Goal: Information Seeking & Learning: Learn about a topic

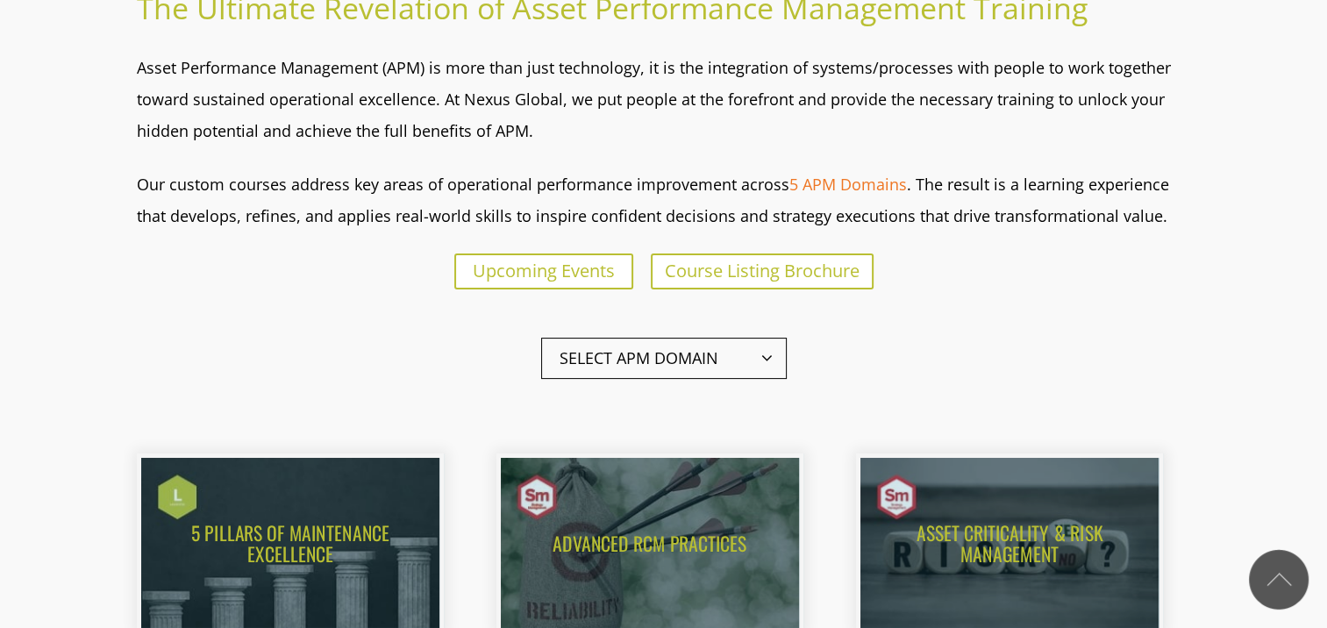
scroll to position [526, 0]
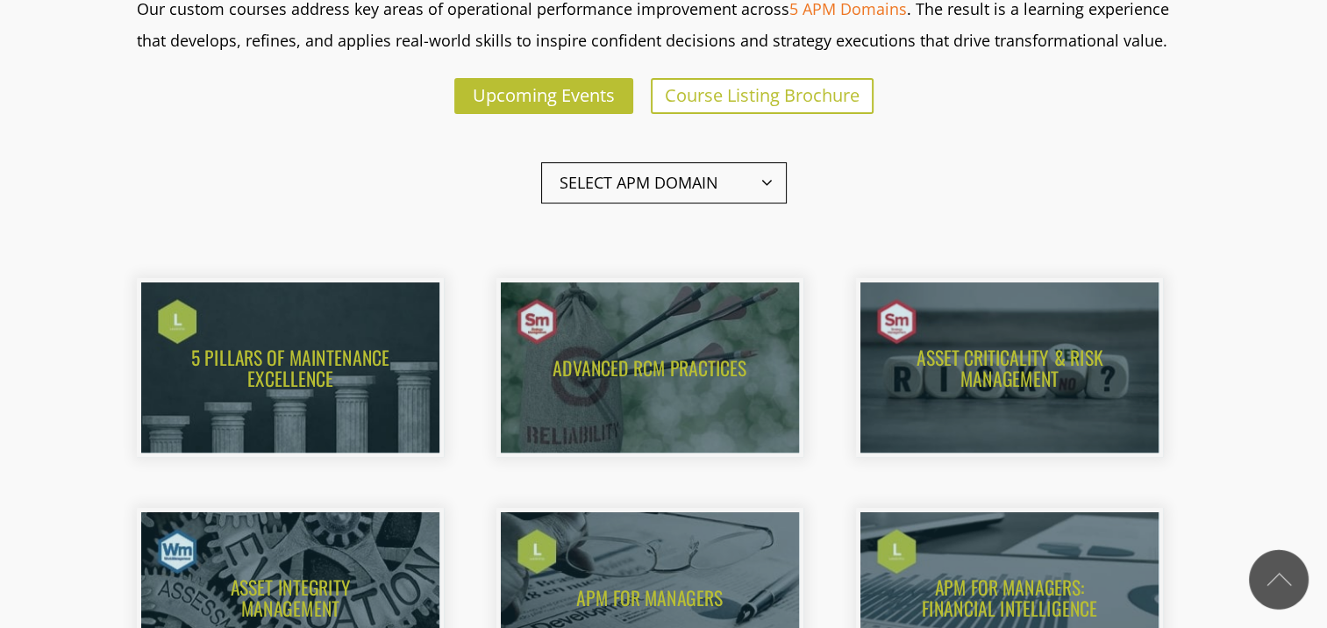
click at [509, 94] on span "Upcoming Events" at bounding box center [544, 95] width 142 height 24
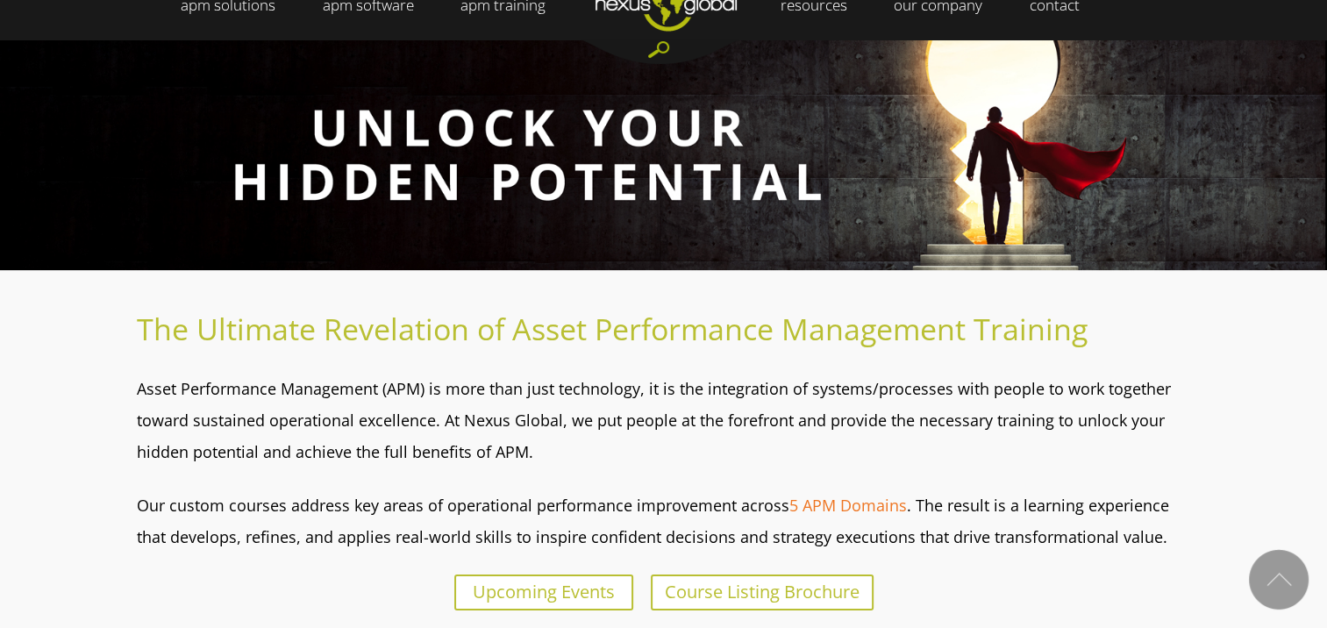
scroll to position [0, 0]
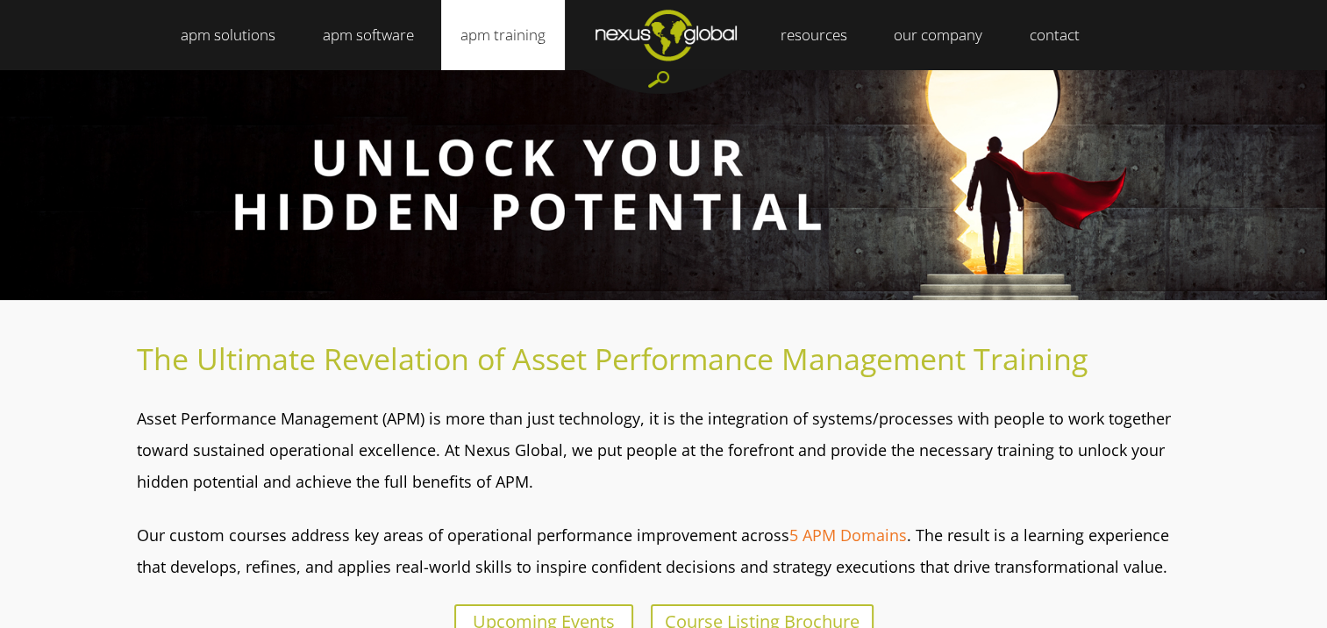
click at [484, 37] on link "apm training" at bounding box center [503, 35] width 124 height 70
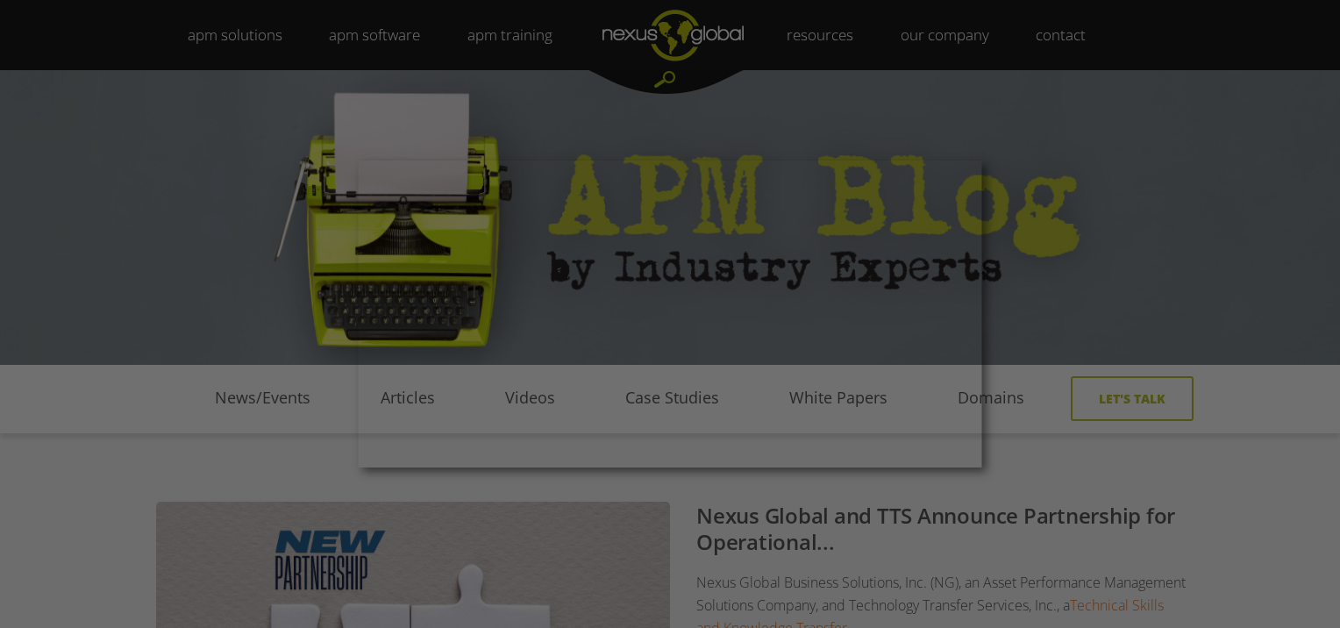
click at [263, 447] on div at bounding box center [676, 317] width 1353 height 634
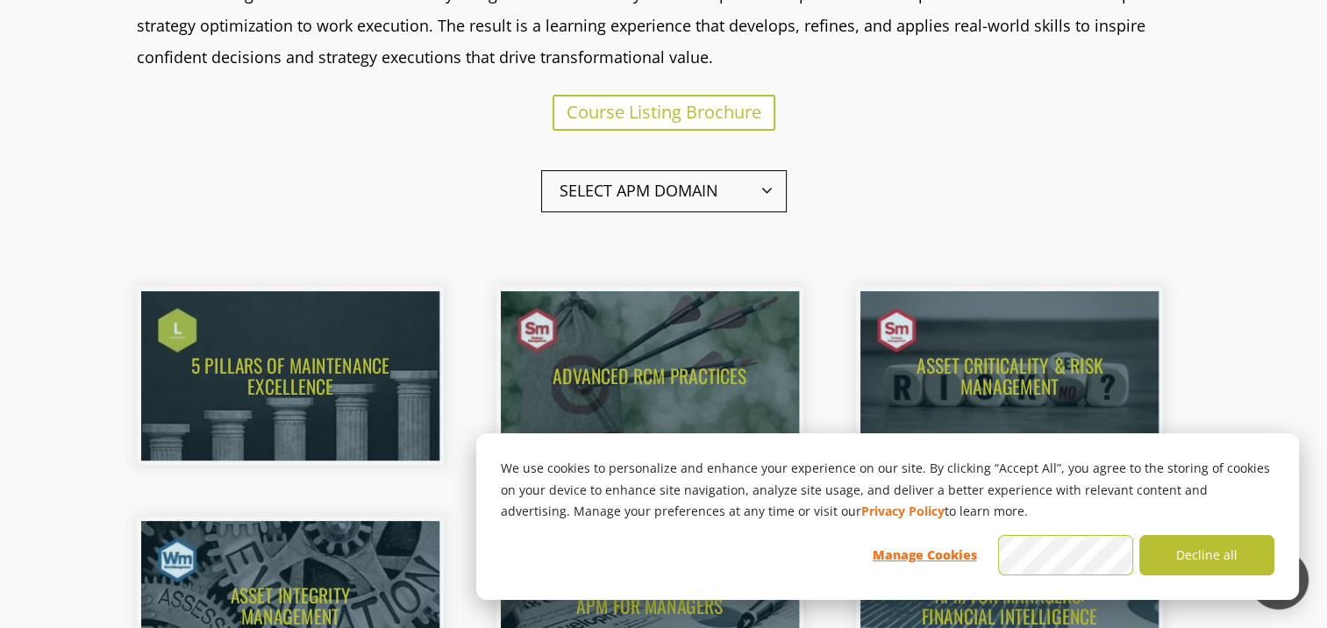
scroll to position [701, 0]
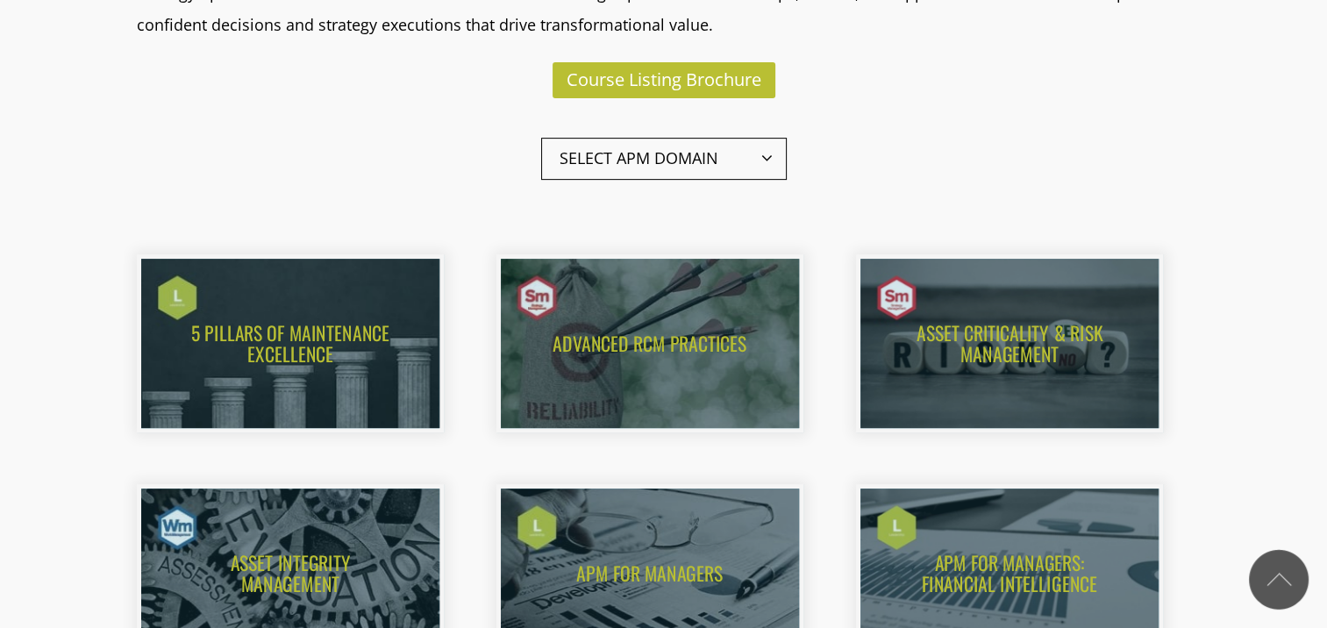
click at [709, 85] on span "Course Listing Brochure" at bounding box center [663, 80] width 195 height 24
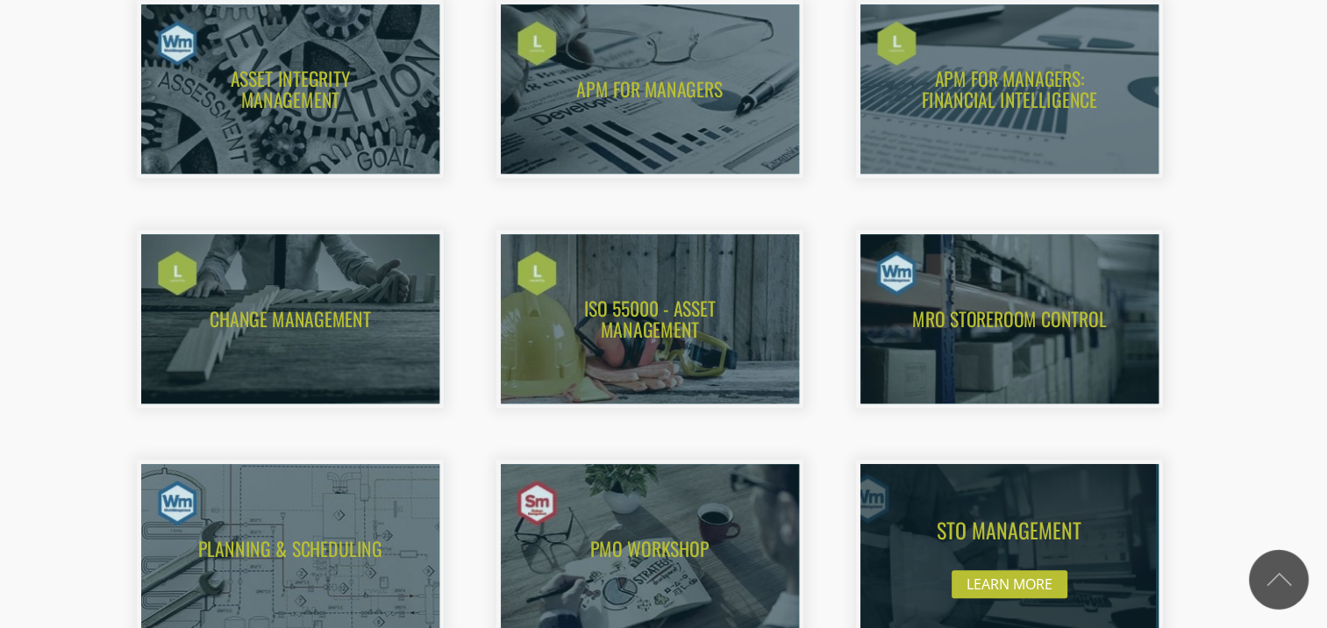
scroll to position [965, 0]
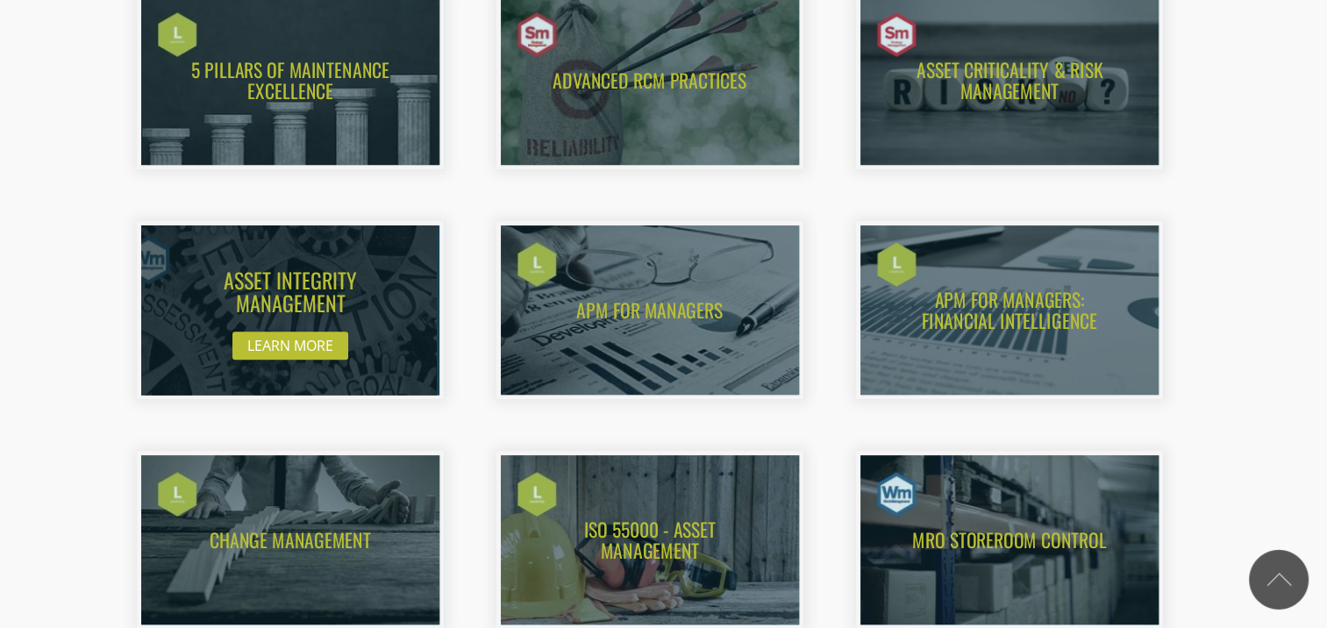
click at [294, 340] on img at bounding box center [273, 310] width 328 height 187
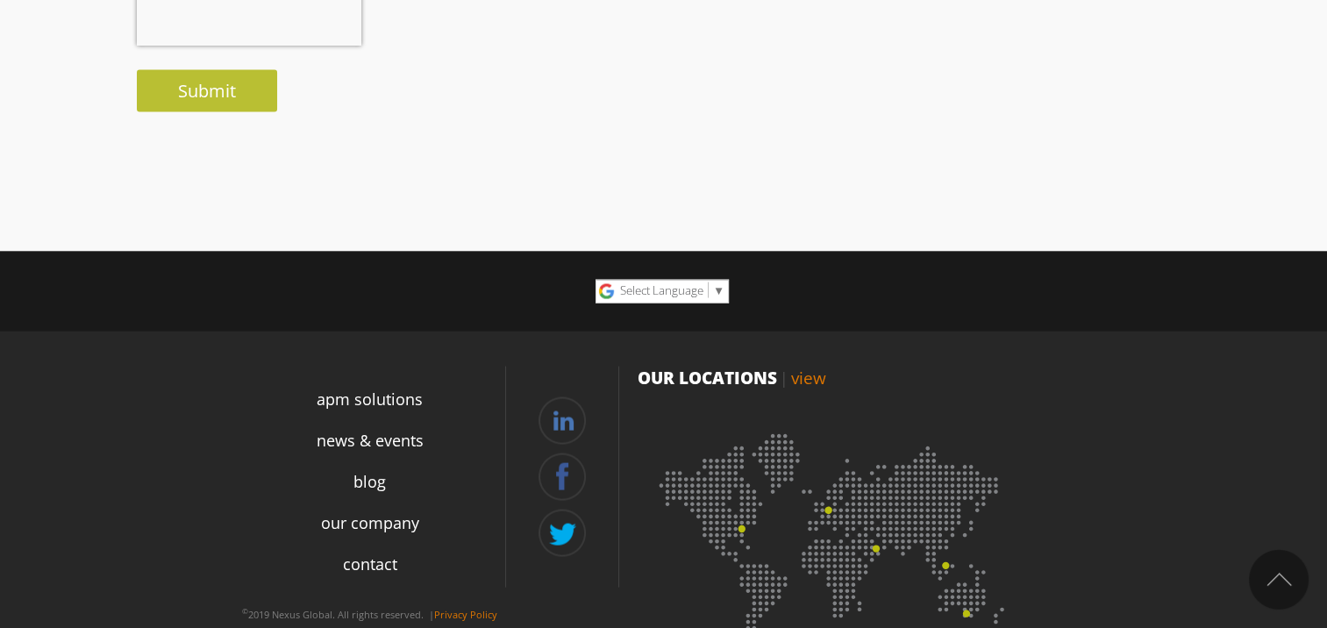
scroll to position [3350, 0]
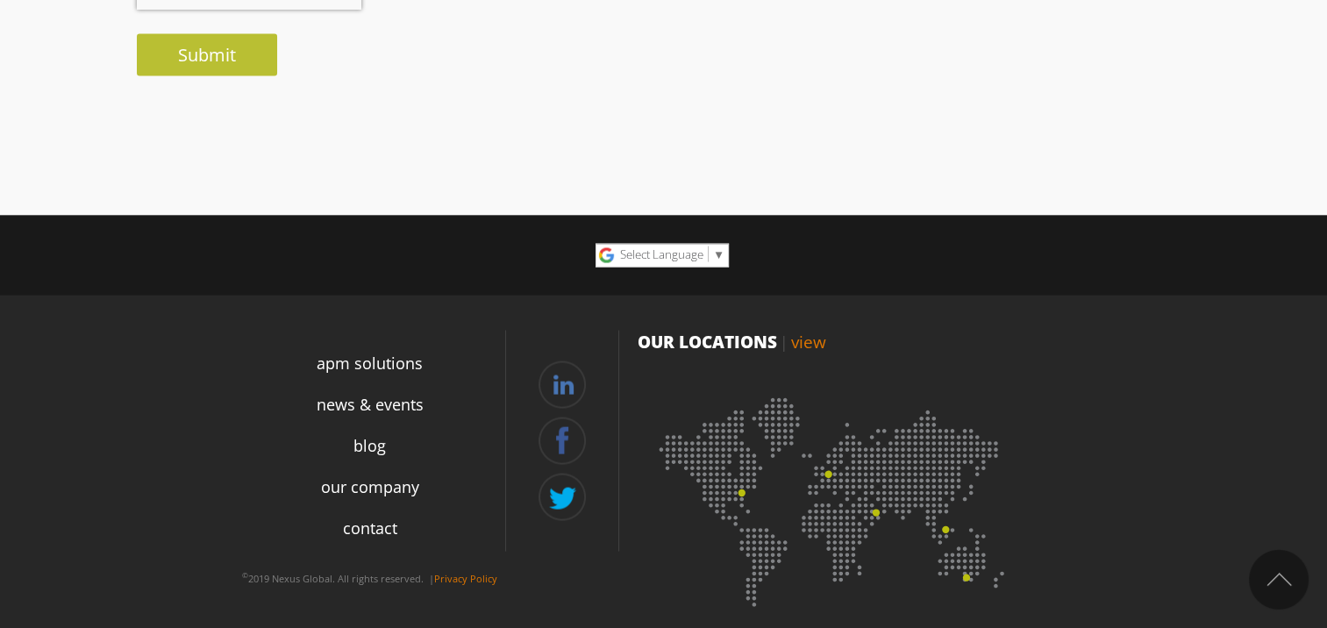
click at [741, 488] on img at bounding box center [834, 496] width 395 height 242
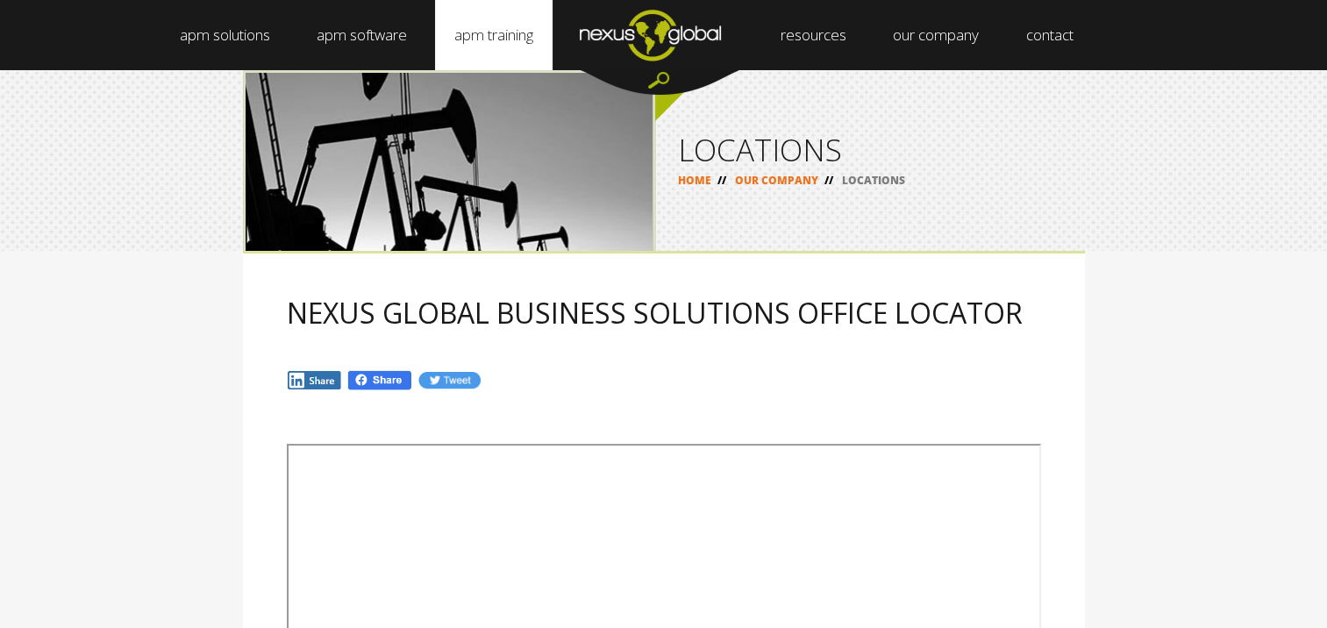
click at [477, 39] on link "apm training" at bounding box center [493, 35] width 117 height 70
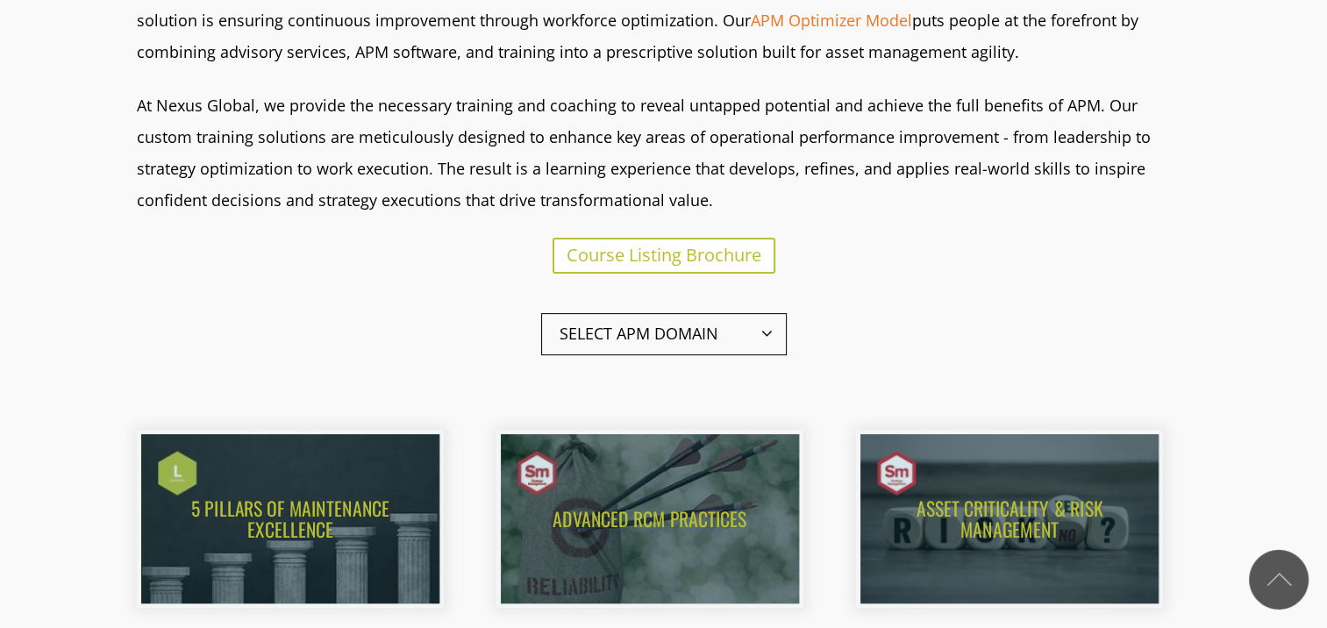
scroll to position [701, 0]
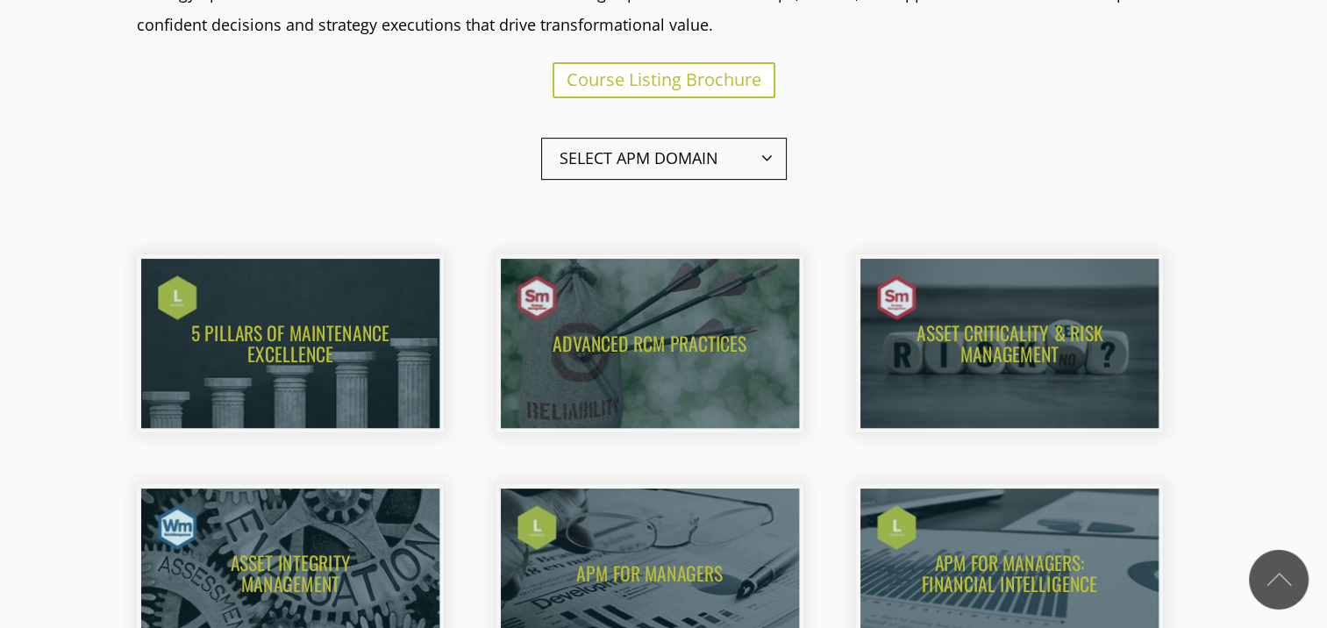
click at [730, 144] on span "Select APM Domain" at bounding box center [664, 159] width 246 height 42
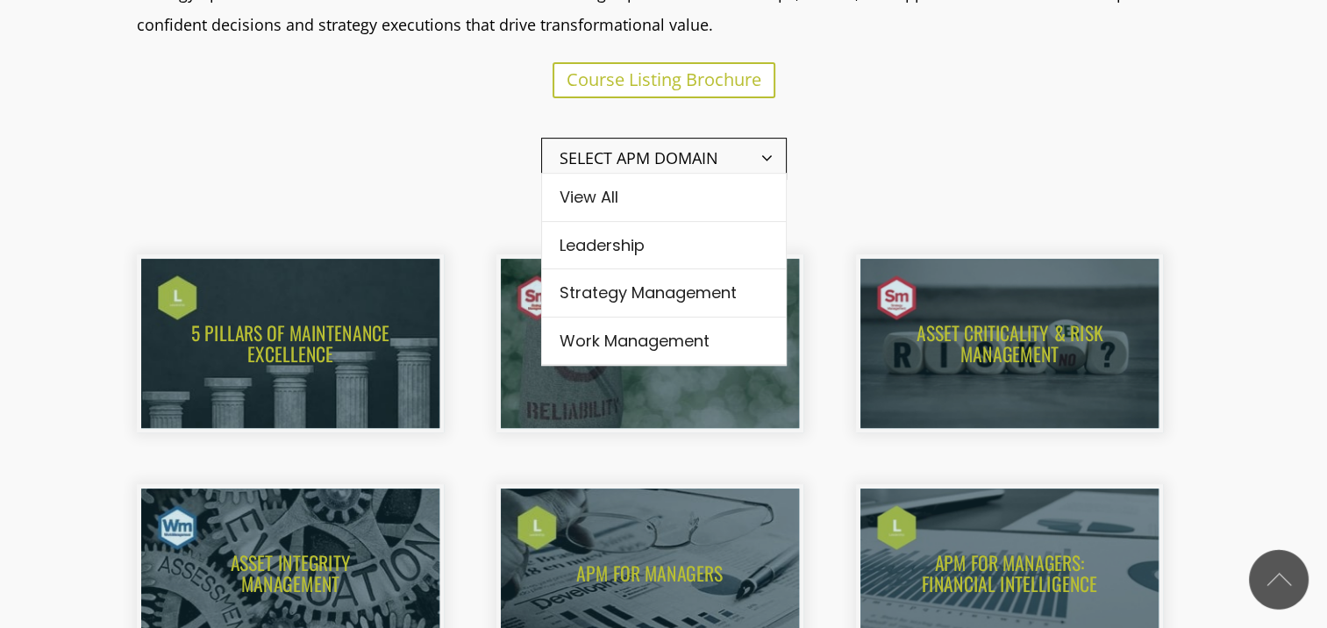
click at [730, 144] on span "Select APM Domain" at bounding box center [664, 159] width 246 height 42
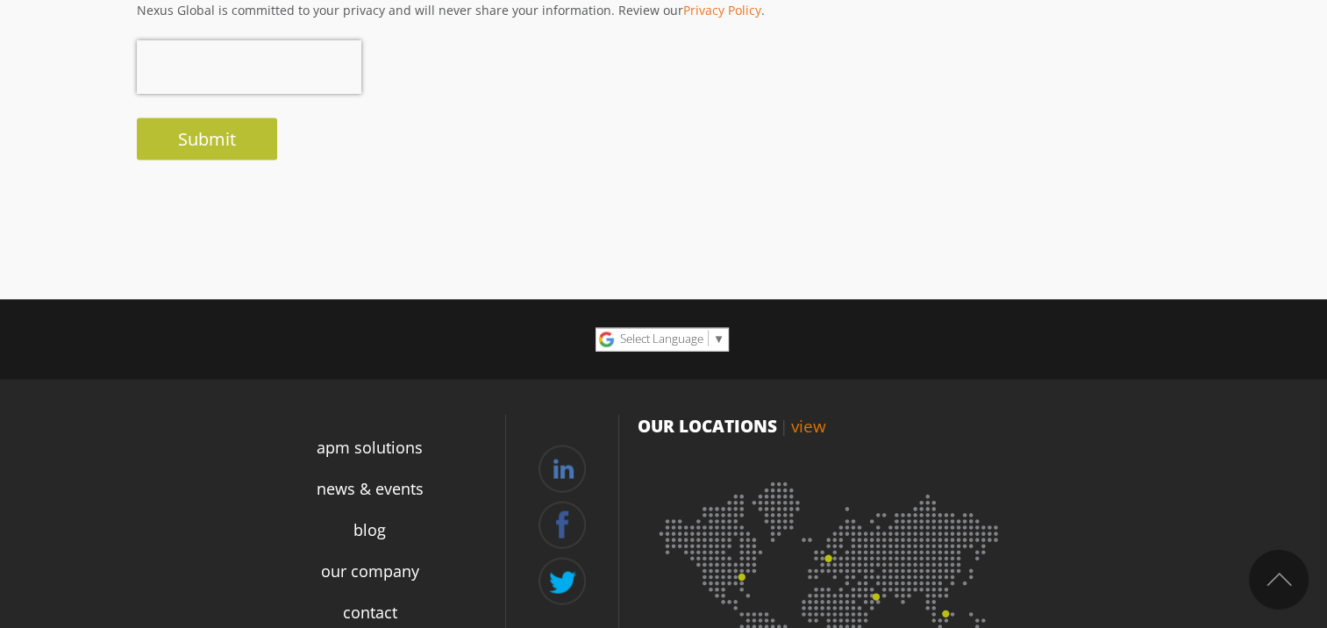
scroll to position [3350, 0]
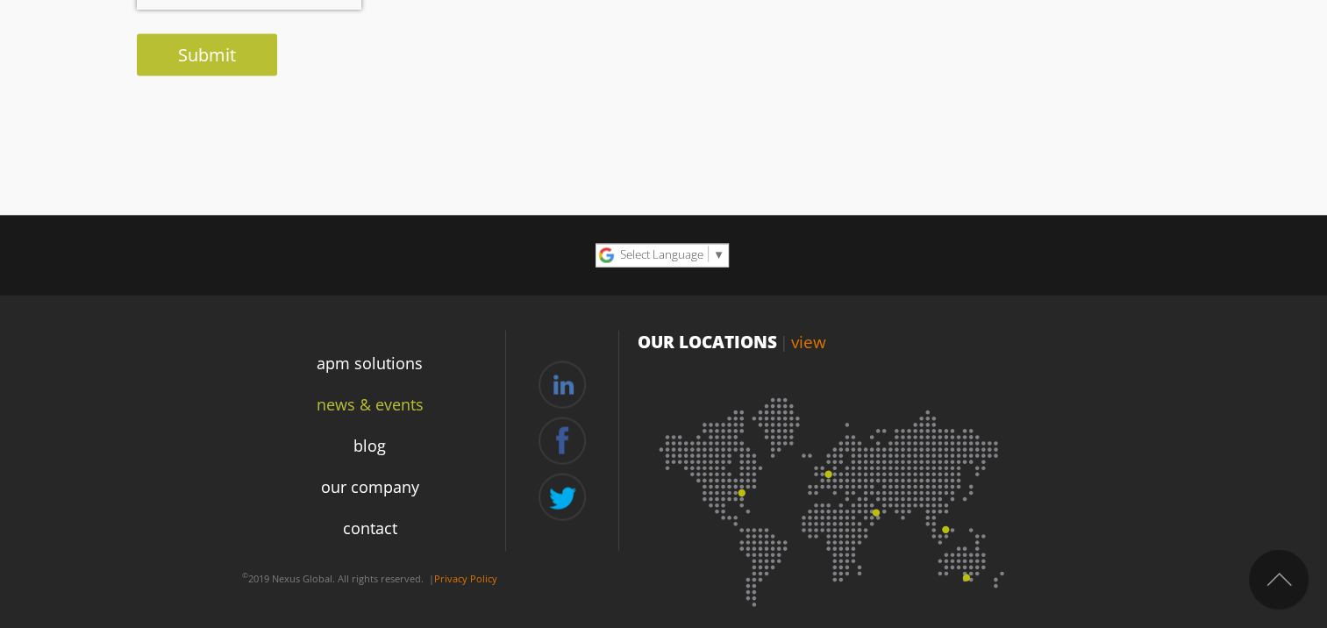
click at [395, 395] on link "news & events" at bounding box center [369, 405] width 107 height 24
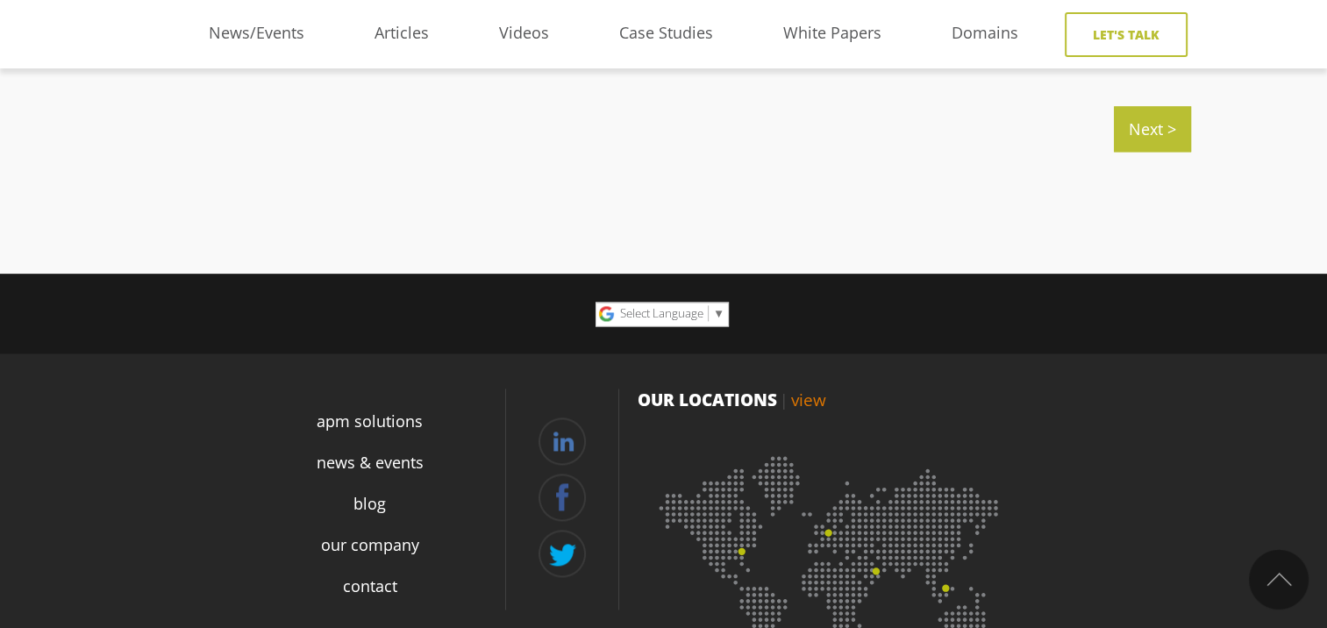
scroll to position [2327, 0]
